Goal: Transaction & Acquisition: Book appointment/travel/reservation

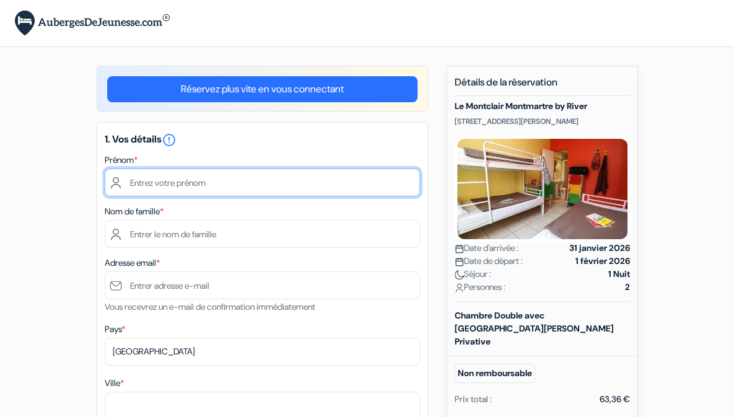
click at [220, 190] on input "text" at bounding box center [262, 182] width 315 height 28
type input "Inès"
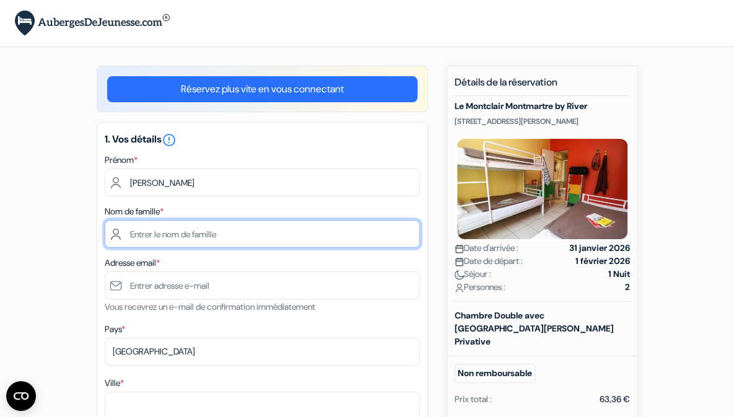
click at [222, 236] on input "text" at bounding box center [262, 234] width 315 height 28
type input "Dubois"
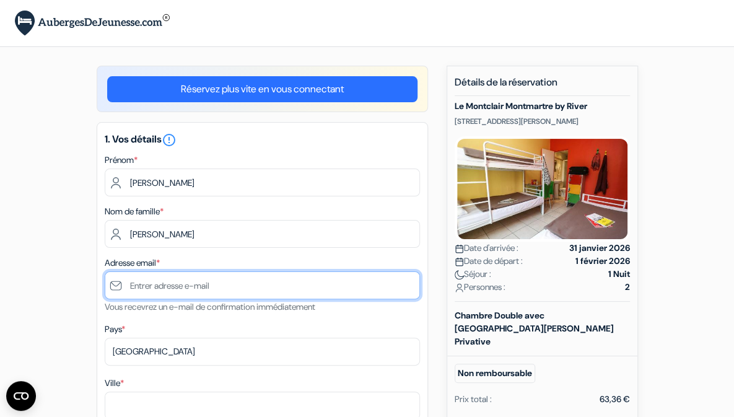
click at [188, 284] on input "text" at bounding box center [262, 285] width 315 height 28
click at [198, 288] on input "text" at bounding box center [262, 285] width 315 height 28
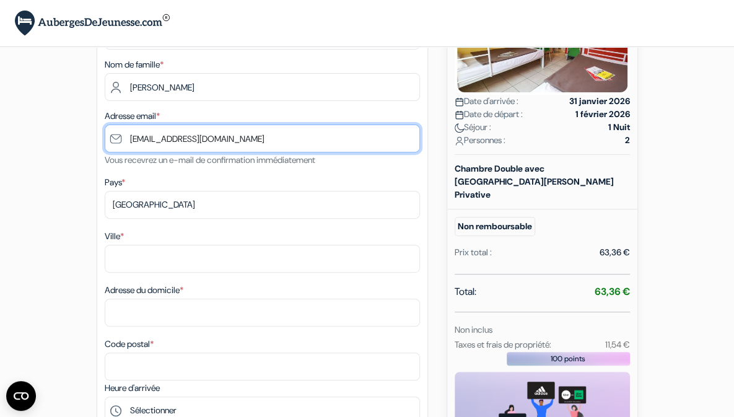
scroll to position [147, 0]
type input "[EMAIL_ADDRESS][DOMAIN_NAME]"
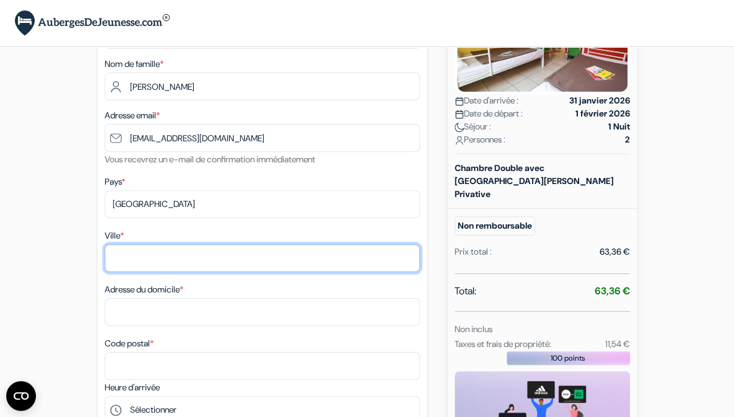
click at [161, 269] on input "Ville *" at bounding box center [262, 258] width 315 height 28
type input "Bruxelles"
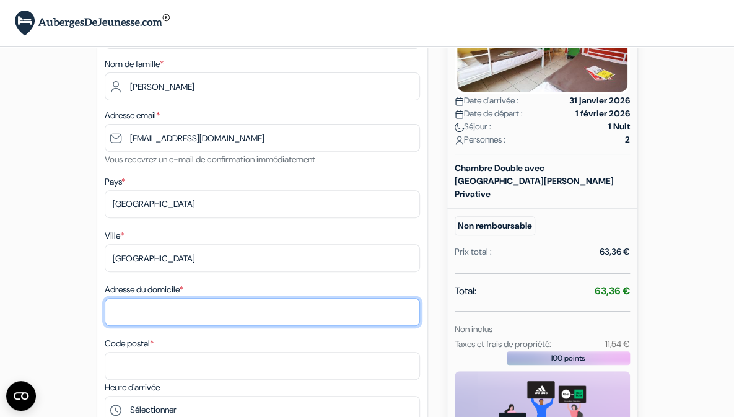
click at [170, 310] on input "Adresse du domicile *" at bounding box center [262, 312] width 315 height 28
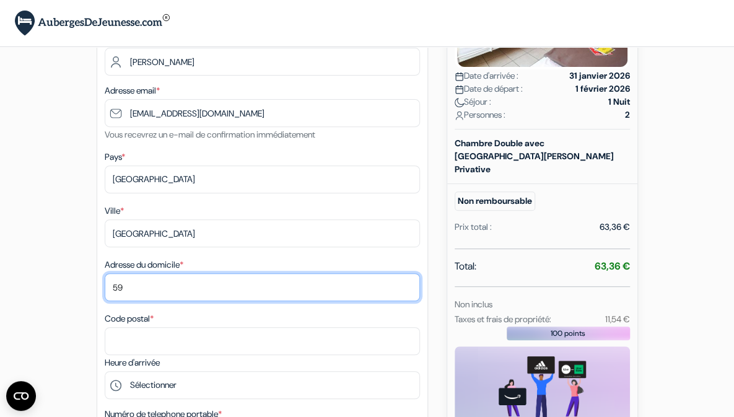
scroll to position [177, 0]
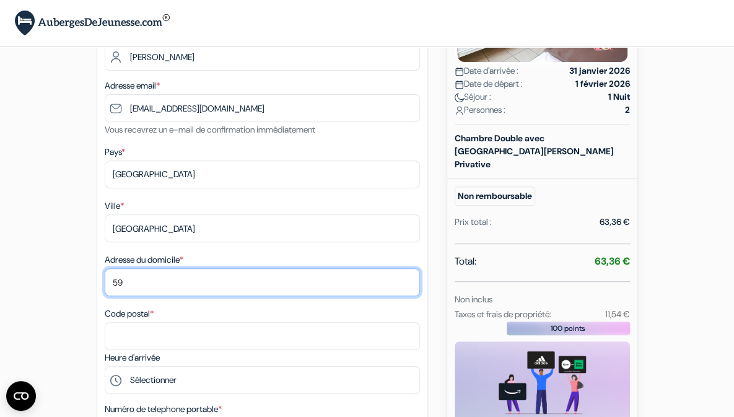
type input "59"
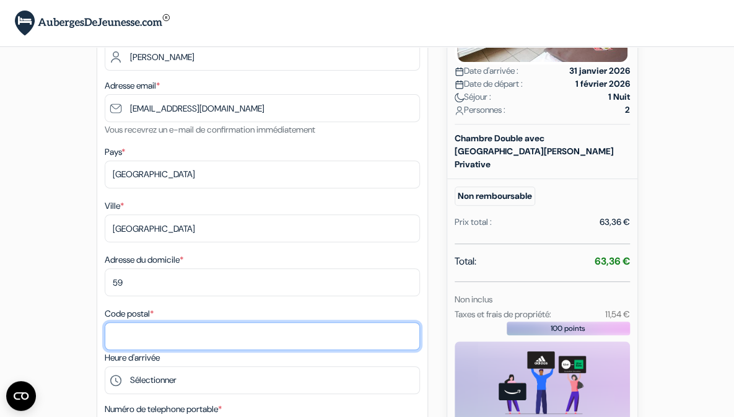
click at [165, 331] on input "Code postal *" at bounding box center [262, 336] width 315 height 28
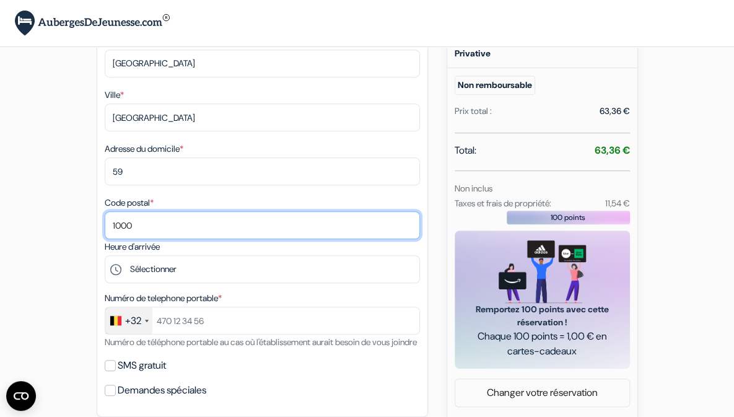
scroll to position [295, 0]
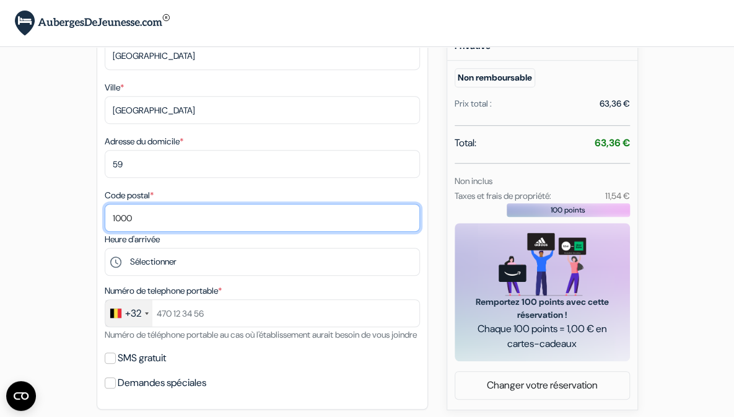
type input "1000"
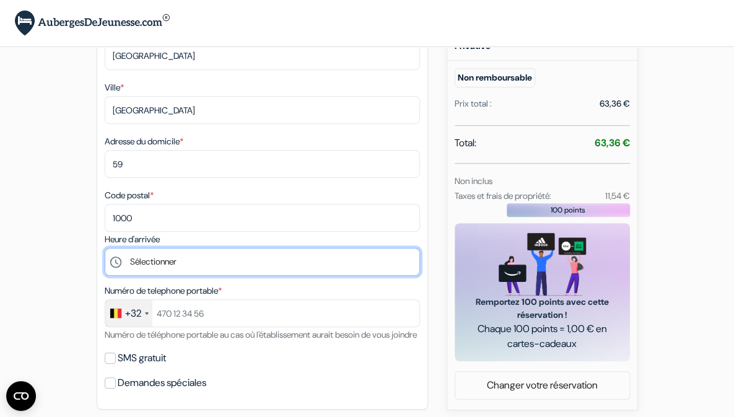
click at [168, 268] on select "Sélectionner 15:00 16:00 17:00 18:00 19:00 20:00 21:00 22:00 23:00 0:00" at bounding box center [262, 262] width 315 height 28
select select "15"
click at [105, 250] on select "Sélectionner 15:00 16:00 17:00 18:00 19:00 20:00 21:00 22:00 23:00 0:00" at bounding box center [262, 262] width 315 height 28
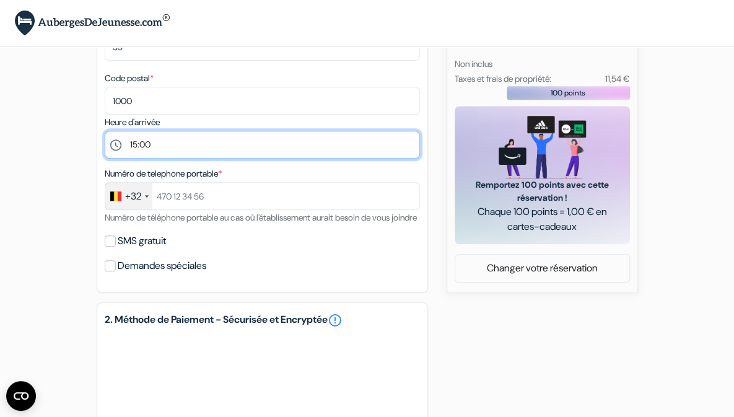
scroll to position [407, 0]
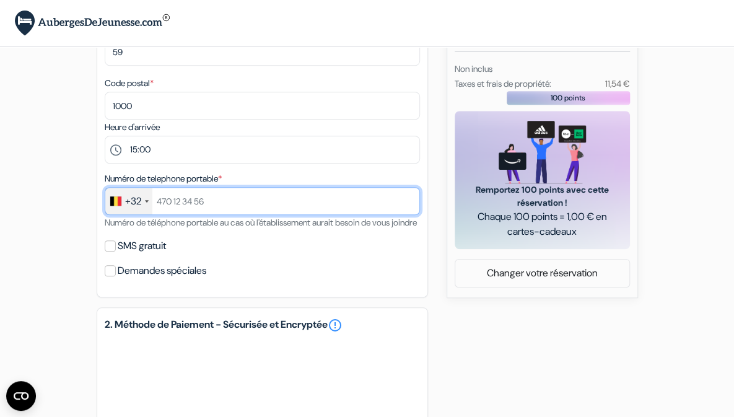
click at [186, 209] on input "text" at bounding box center [262, 201] width 315 height 28
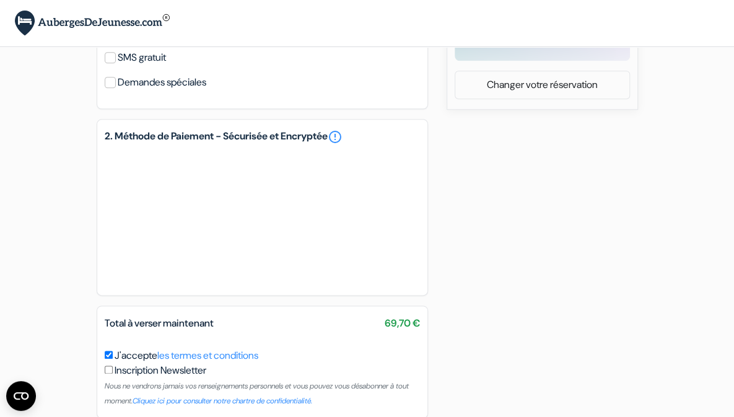
scroll to position [597, 0]
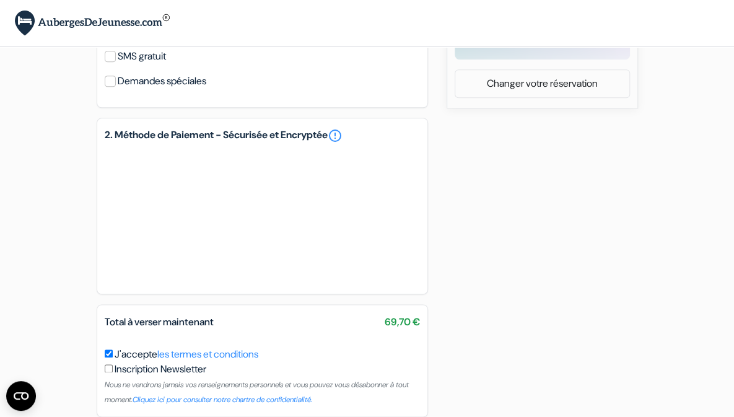
type input "471580268"
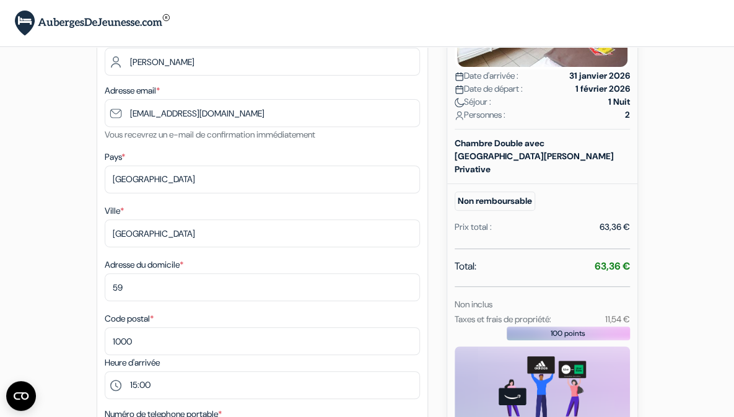
scroll to position [0, 0]
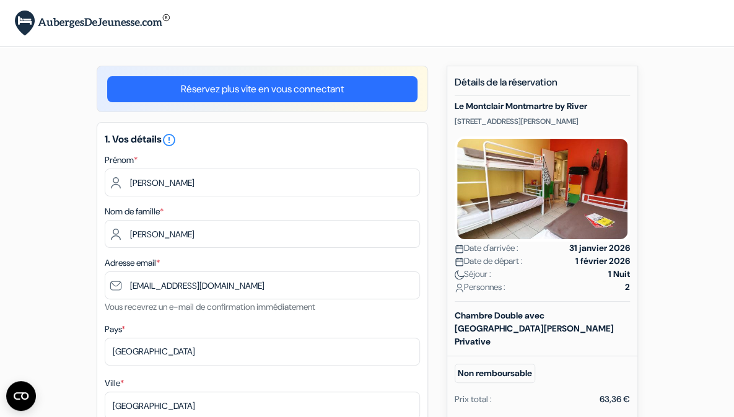
drag, startPoint x: 552, startPoint y: 115, endPoint x: 454, endPoint y: 119, distance: 98.5
click at [454, 119] on div "Le Montclair Montmartre by River 62 Rue Ramey, Paris, France Date d'arrivée : 3…" at bounding box center [541, 201] width 175 height 201
copy p "62 Rue Ramey, Paris, France"
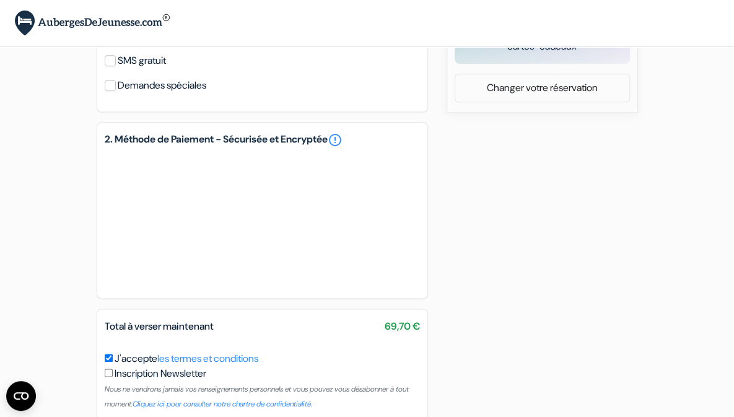
scroll to position [669, 0]
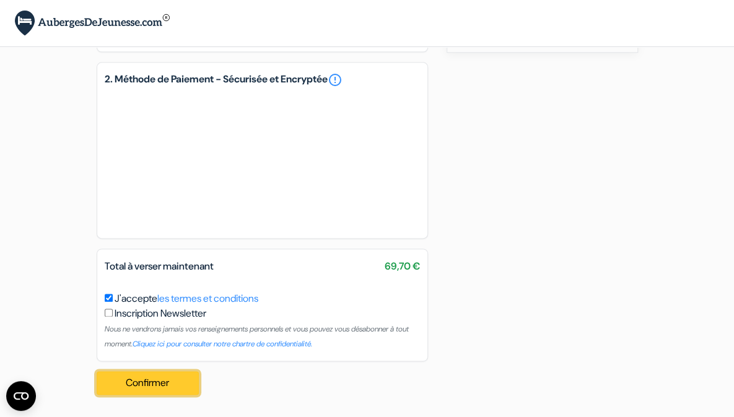
click at [176, 381] on button "Confirmer Loading..." at bounding box center [148, 383] width 103 height 24
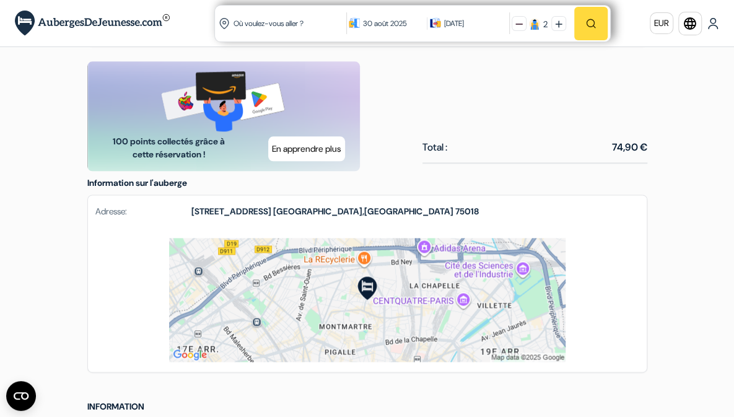
scroll to position [637, 0]
